Goal: Task Accomplishment & Management: Manage account settings

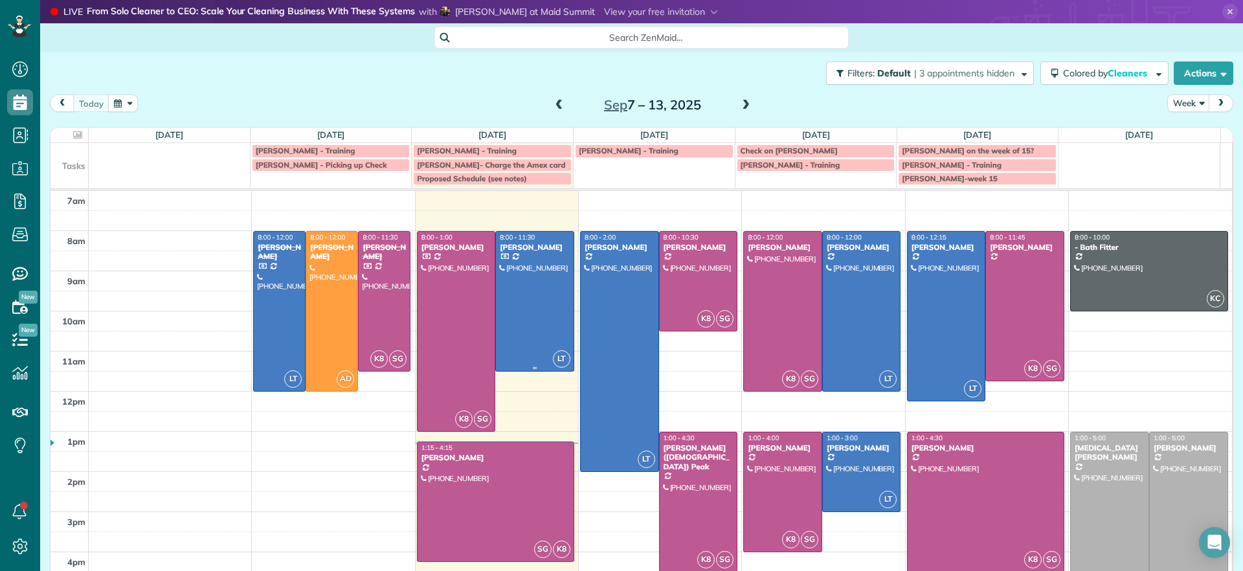
scroll to position [6, 6]
click at [483, 482] on div at bounding box center [496, 501] width 156 height 119
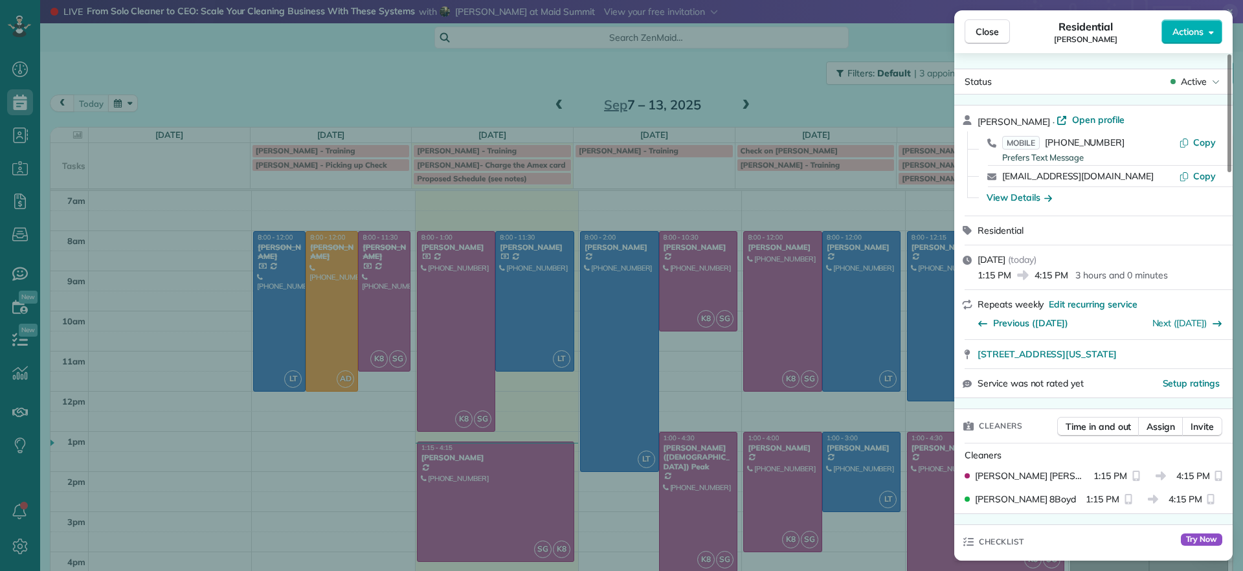
drag, startPoint x: 976, startPoint y: 359, endPoint x: 1233, endPoint y: 361, distance: 257.0
click at [1233, 361] on div "Close Residential [PERSON_NAME] Actions Status Active [PERSON_NAME] · Open prof…" at bounding box center [621, 285] width 1243 height 571
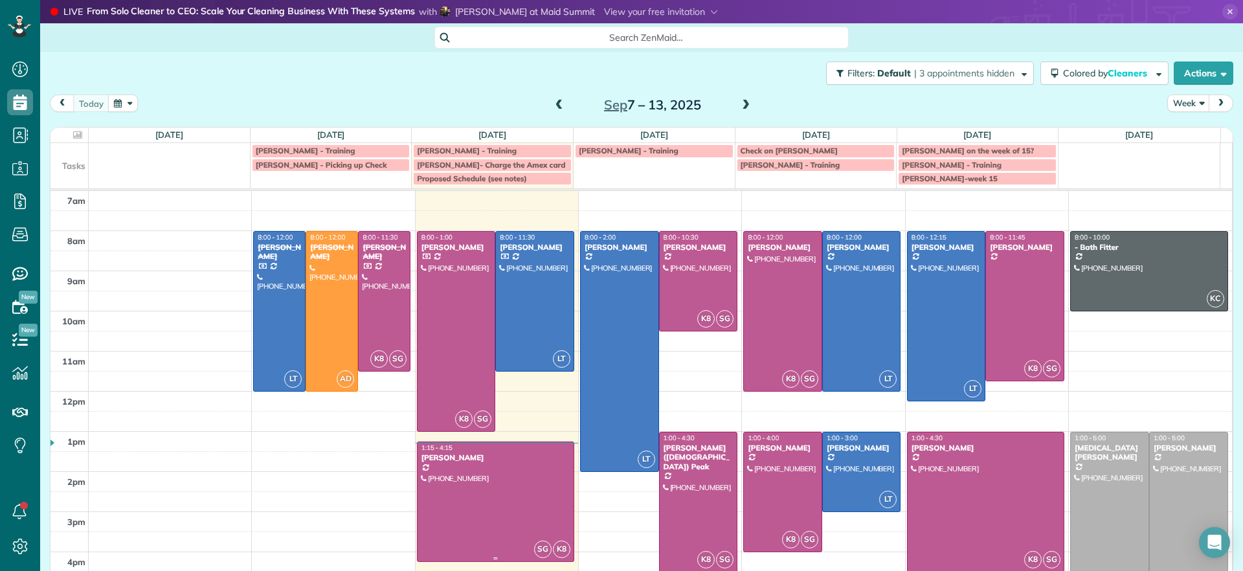
drag, startPoint x: 451, startPoint y: 483, endPoint x: 462, endPoint y: 484, distance: 11.1
click at [453, 483] on div at bounding box center [496, 501] width 156 height 119
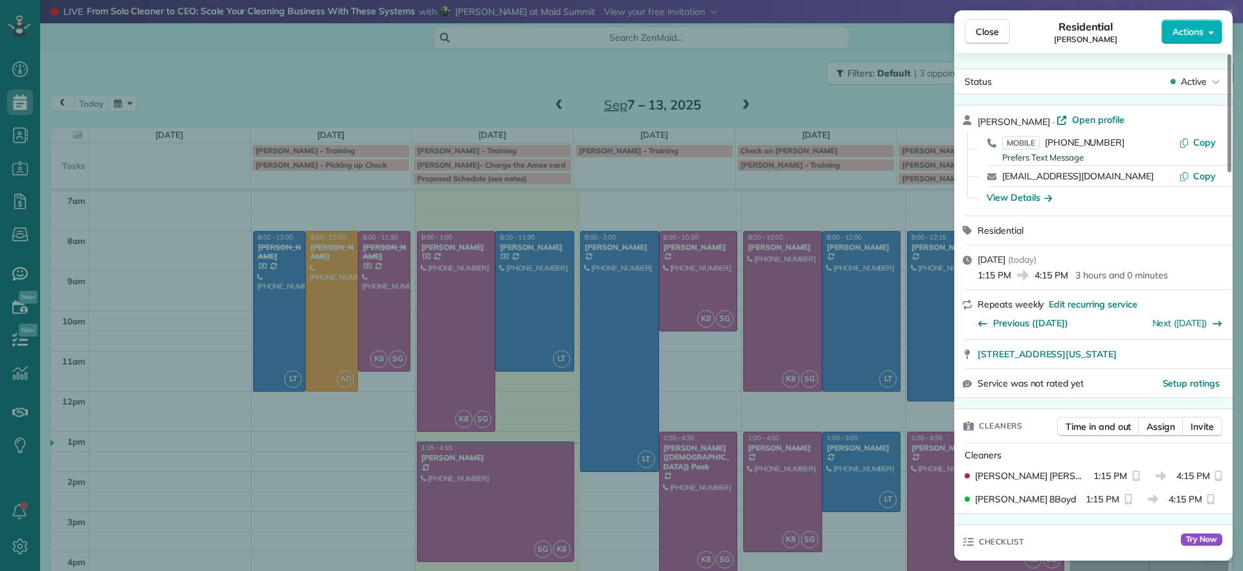
drag, startPoint x: 974, startPoint y: 359, endPoint x: 1191, endPoint y: 360, distance: 216.2
click at [1191, 360] on div "[STREET_ADDRESS][US_STATE]" at bounding box center [1093, 354] width 278 height 28
click at [298, 528] on div "Close Residential [PERSON_NAME] Actions Status Active [PERSON_NAME] · Open prof…" at bounding box center [621, 285] width 1243 height 571
